Goal: Information Seeking & Learning: Learn about a topic

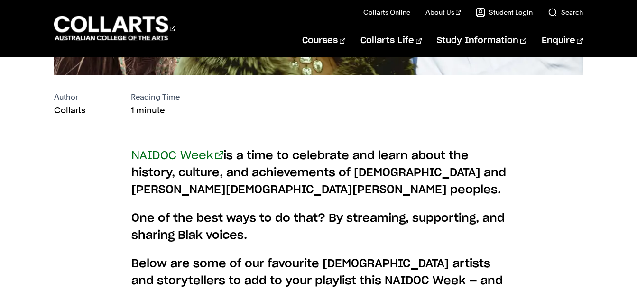
scroll to position [467, 0]
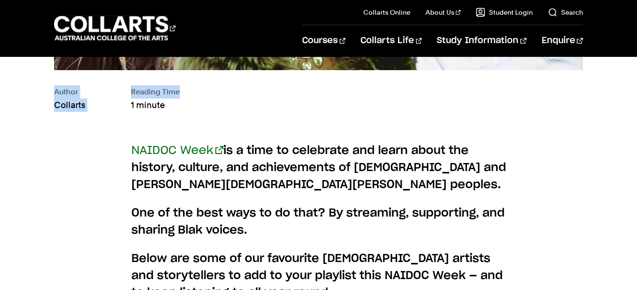
drag, startPoint x: 632, startPoint y: 68, endPoint x: 630, endPoint y: 87, distance: 19.6
click at [531, 163] on div "NAIDOC Week is a time to celebrate and learn about the history, culture, and ac…" at bounding box center [318, 246] width 637 height 238
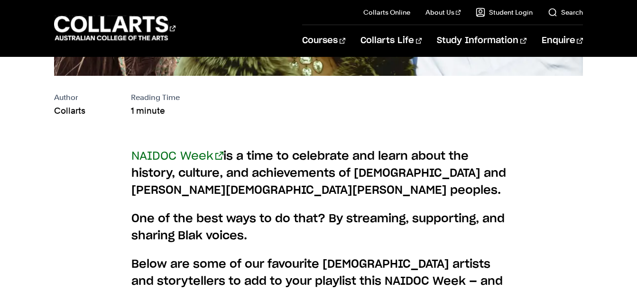
scroll to position [505, 0]
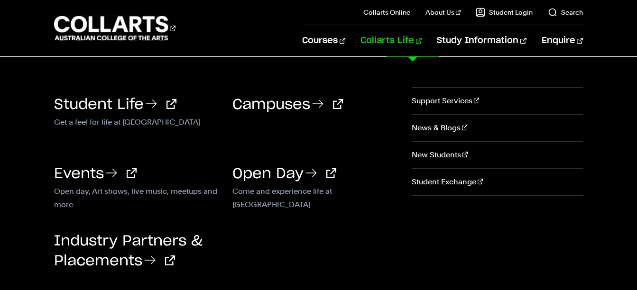
click at [416, 39] on link "Collarts Life" at bounding box center [391, 40] width 61 height 31
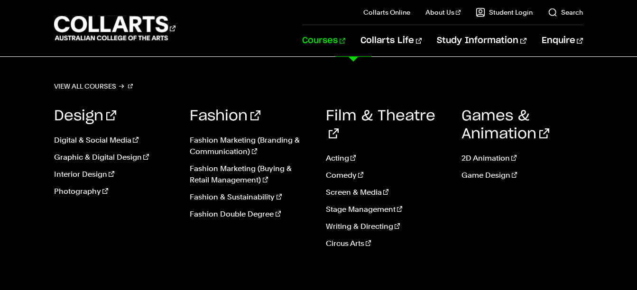
click at [345, 38] on link "Courses" at bounding box center [323, 40] width 43 height 31
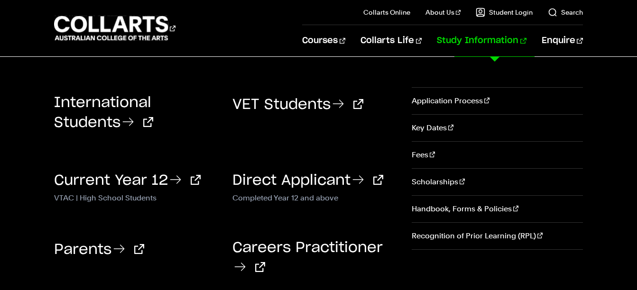
click at [138, 192] on p "VTAC | High School Students" at bounding box center [136, 197] width 164 height 11
click at [119, 174] on link "Current Year 12" at bounding box center [127, 181] width 147 height 14
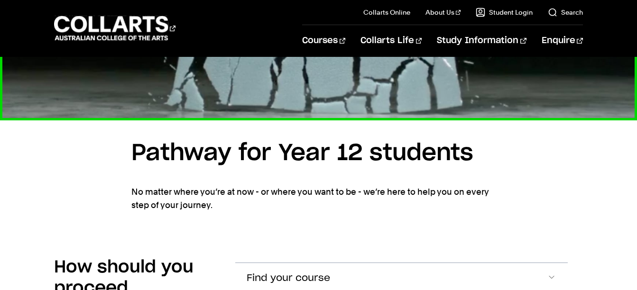
scroll to position [575, 0]
